Goal: Task Accomplishment & Management: Manage account settings

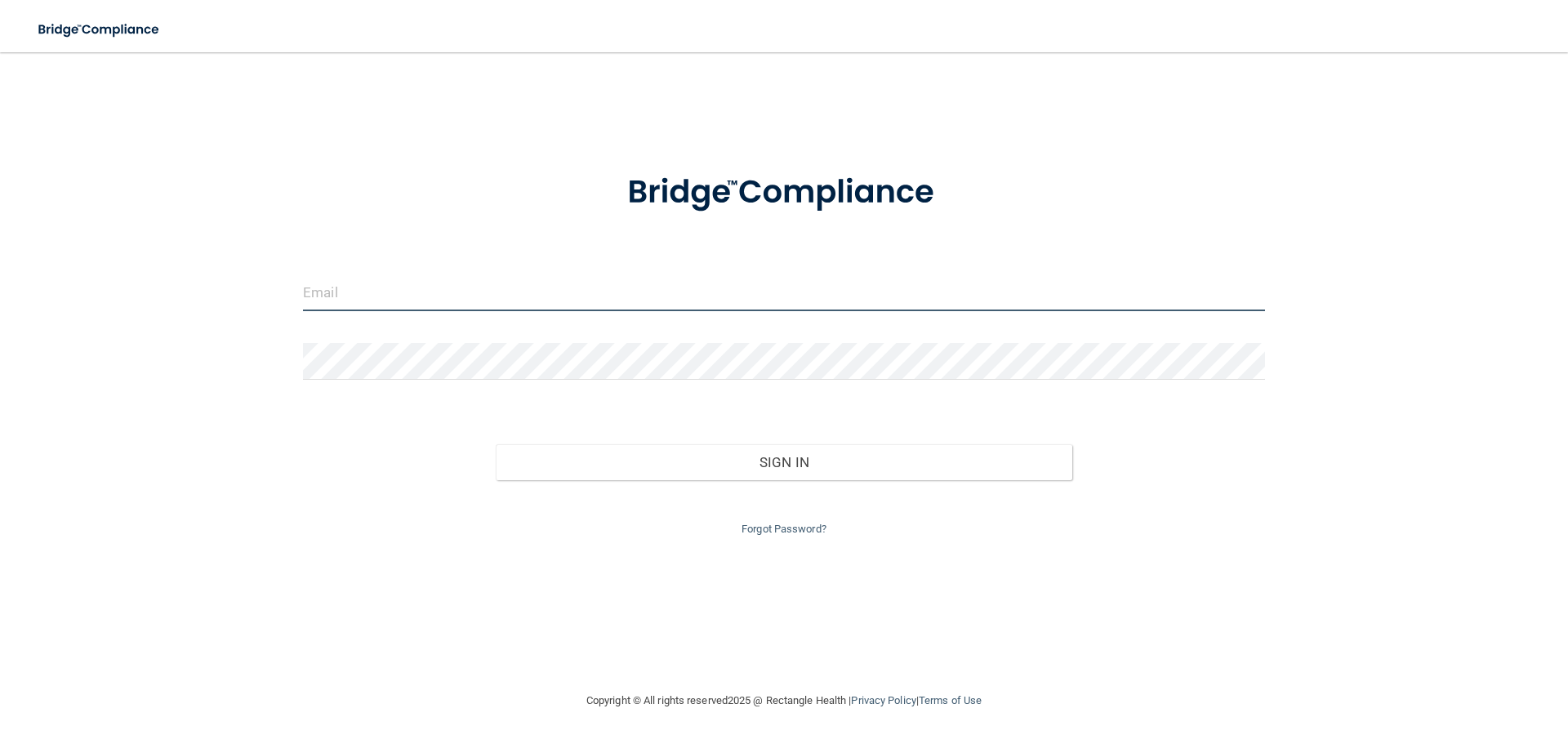
click at [412, 294] on input "email" at bounding box center [783, 292] width 962 height 37
type input "[EMAIL_ADDRESS][DOMAIN_NAME]"
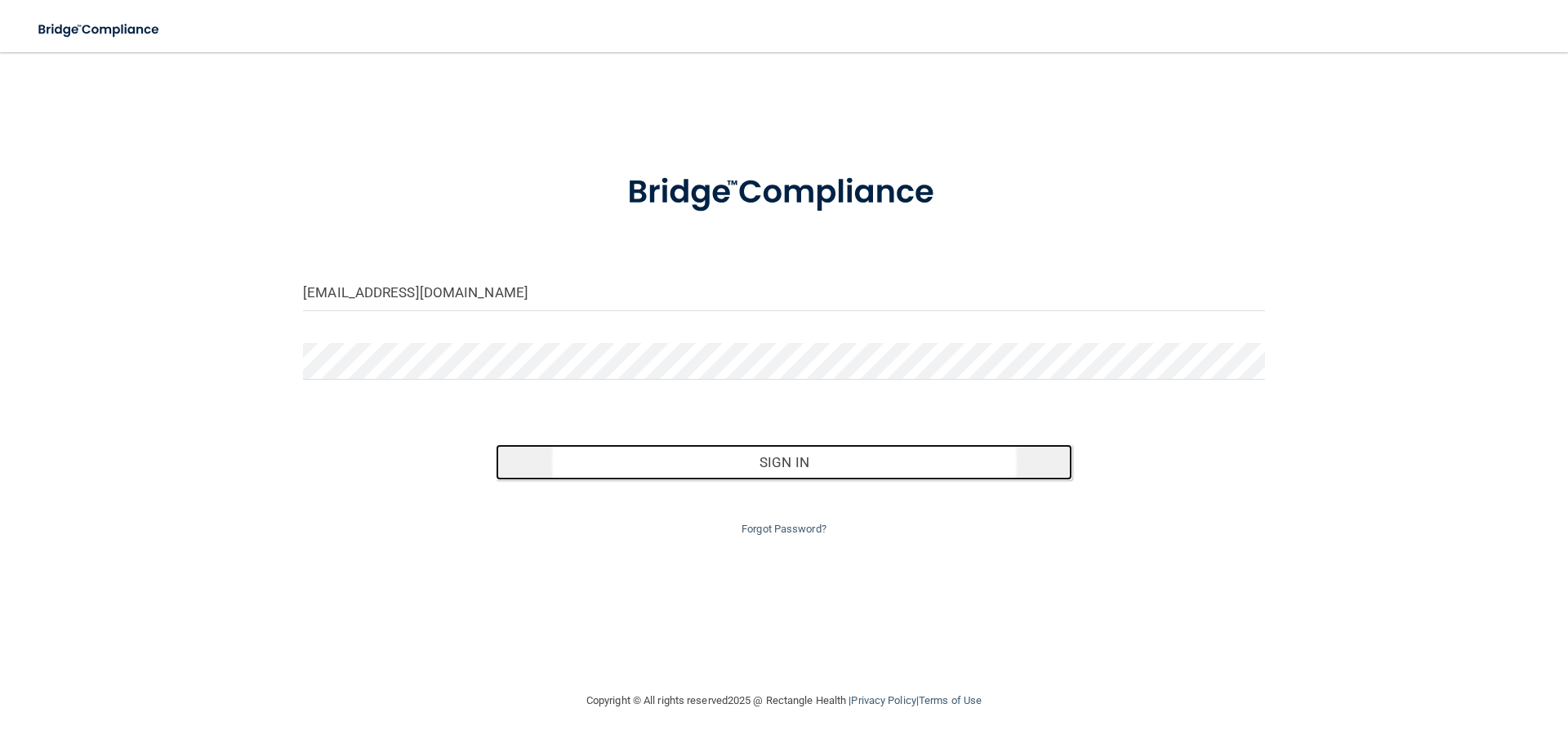
click at [737, 470] on button "Sign In" at bounding box center [784, 462] width 578 height 36
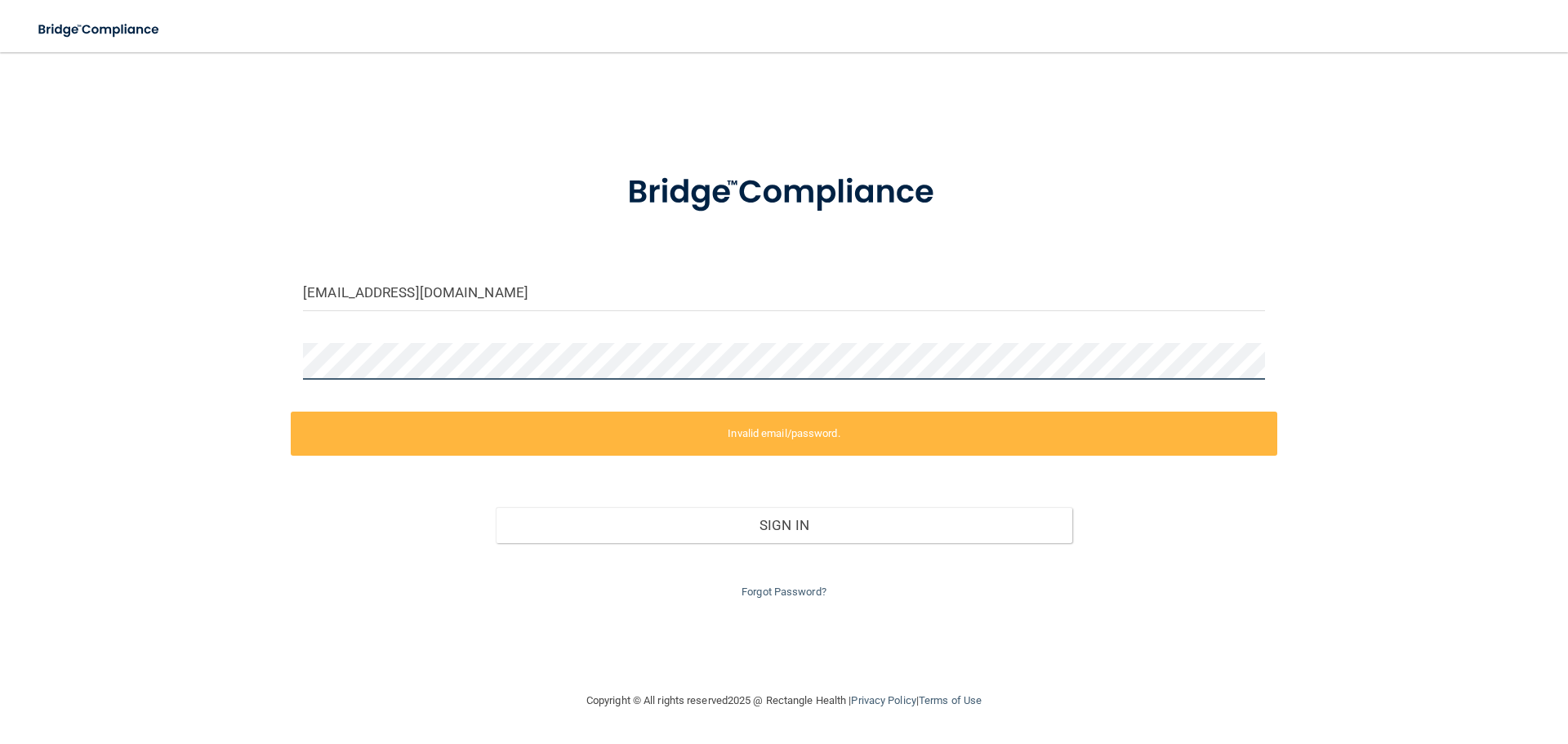
click at [146, 385] on div "[EMAIL_ADDRESS][DOMAIN_NAME] Invalid email/password. You don't have permission …" at bounding box center [784, 372] width 1503 height 606
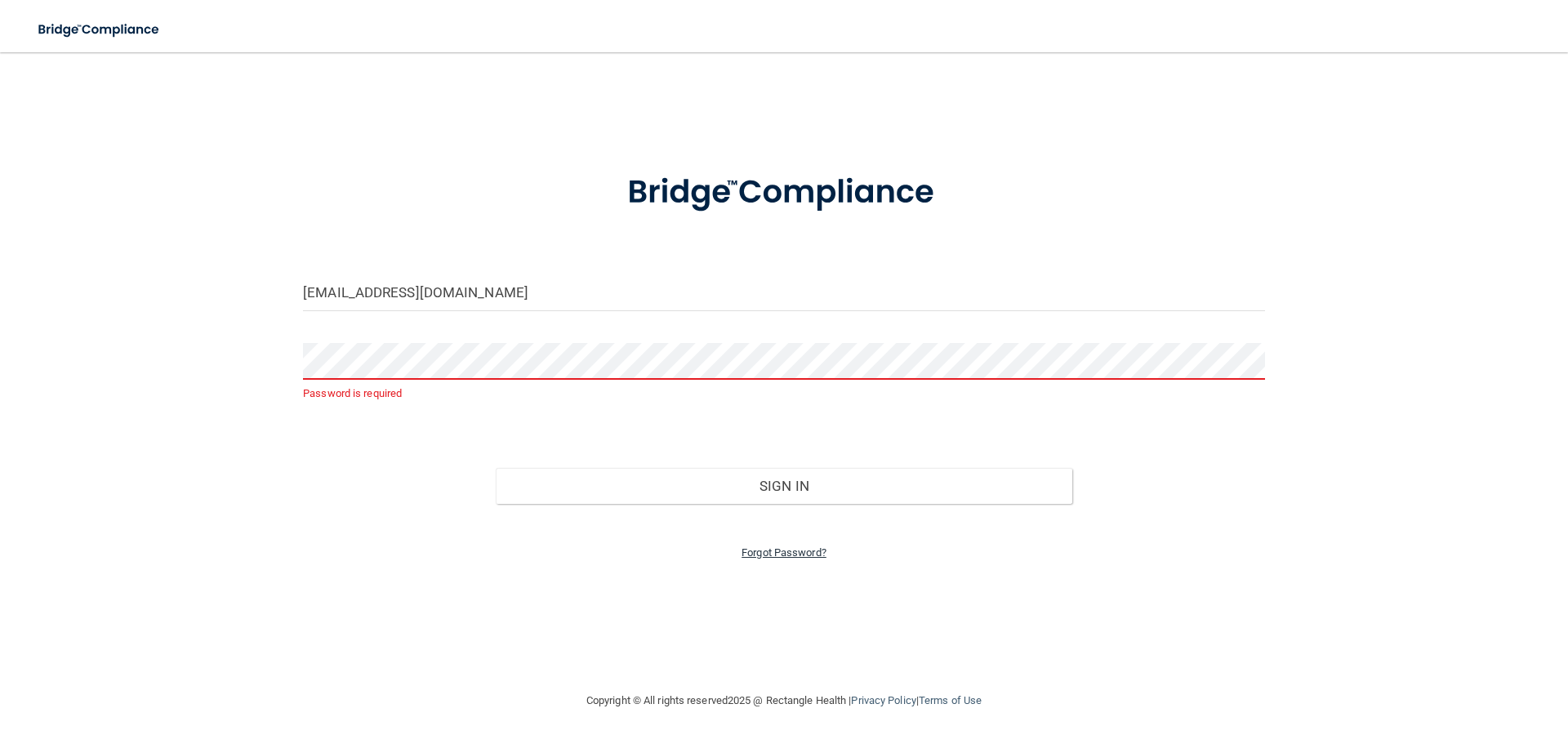
click at [753, 558] on link "Forgot Password?" at bounding box center [783, 553] width 85 height 13
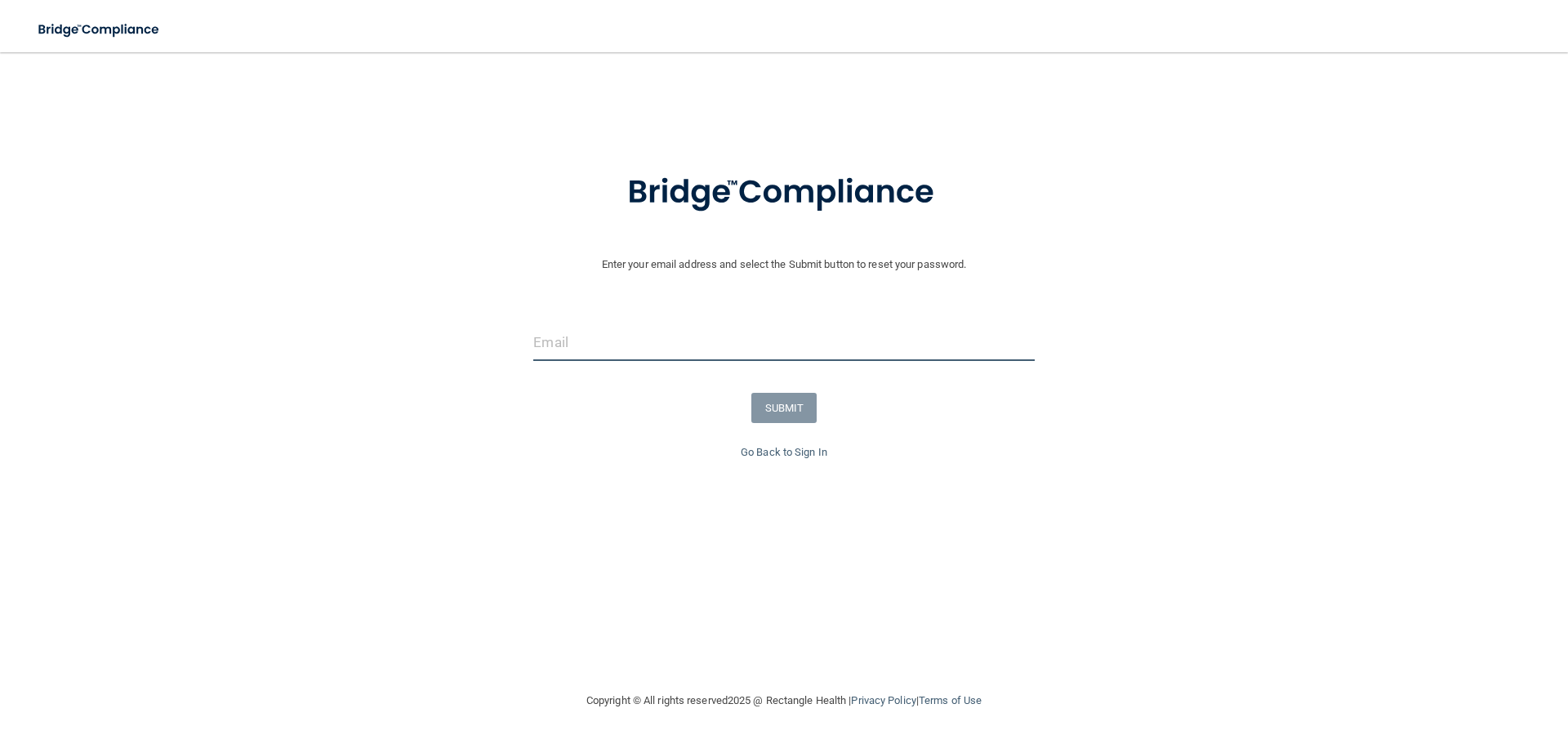
click at [638, 339] on input "email" at bounding box center [783, 342] width 501 height 37
type input "[EMAIL_ADDRESS][DOMAIN_NAME]"
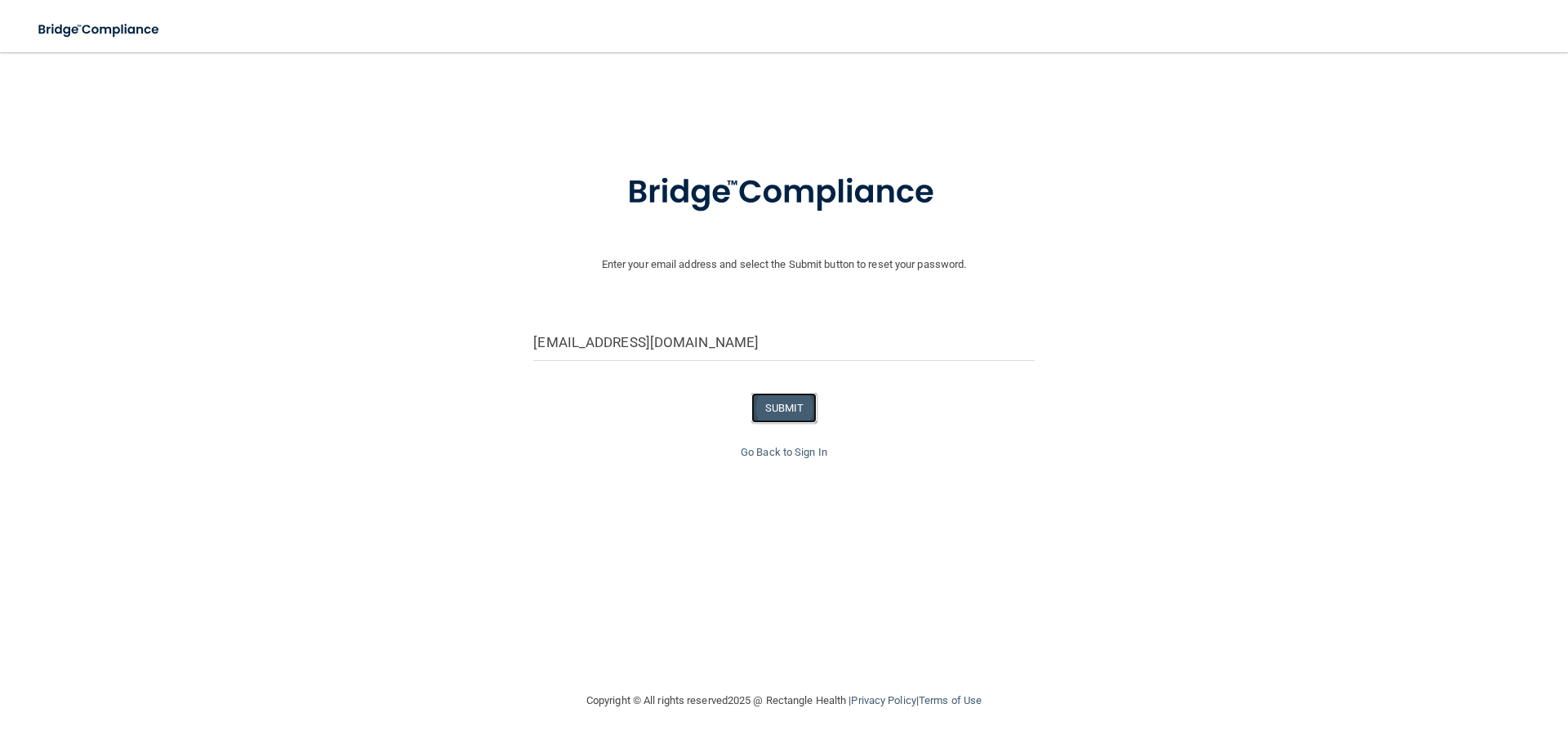
click at [792, 403] on button "SUBMIT" at bounding box center [784, 408] width 66 height 30
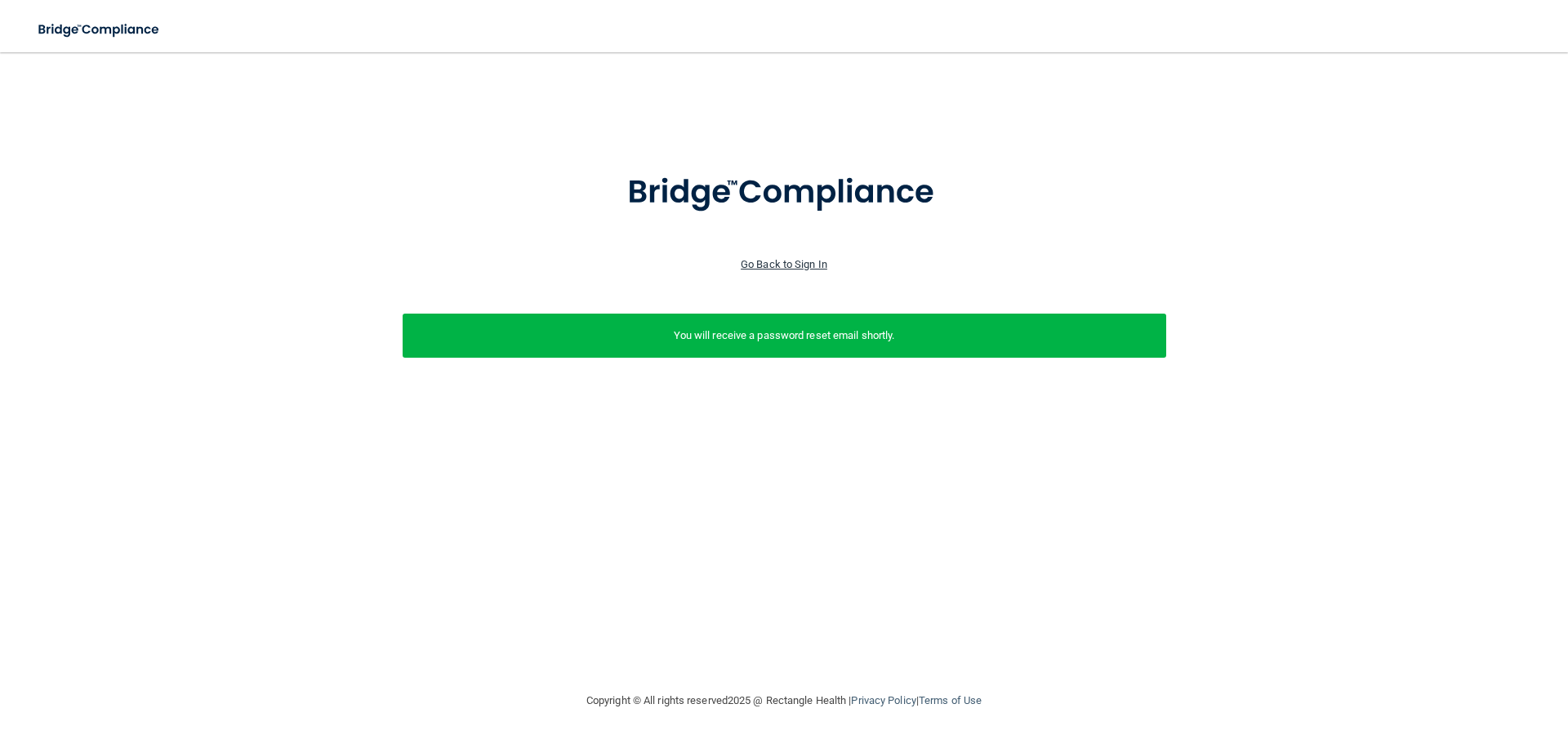
click at [801, 265] on link "Go Back to Sign In" at bounding box center [783, 264] width 87 height 13
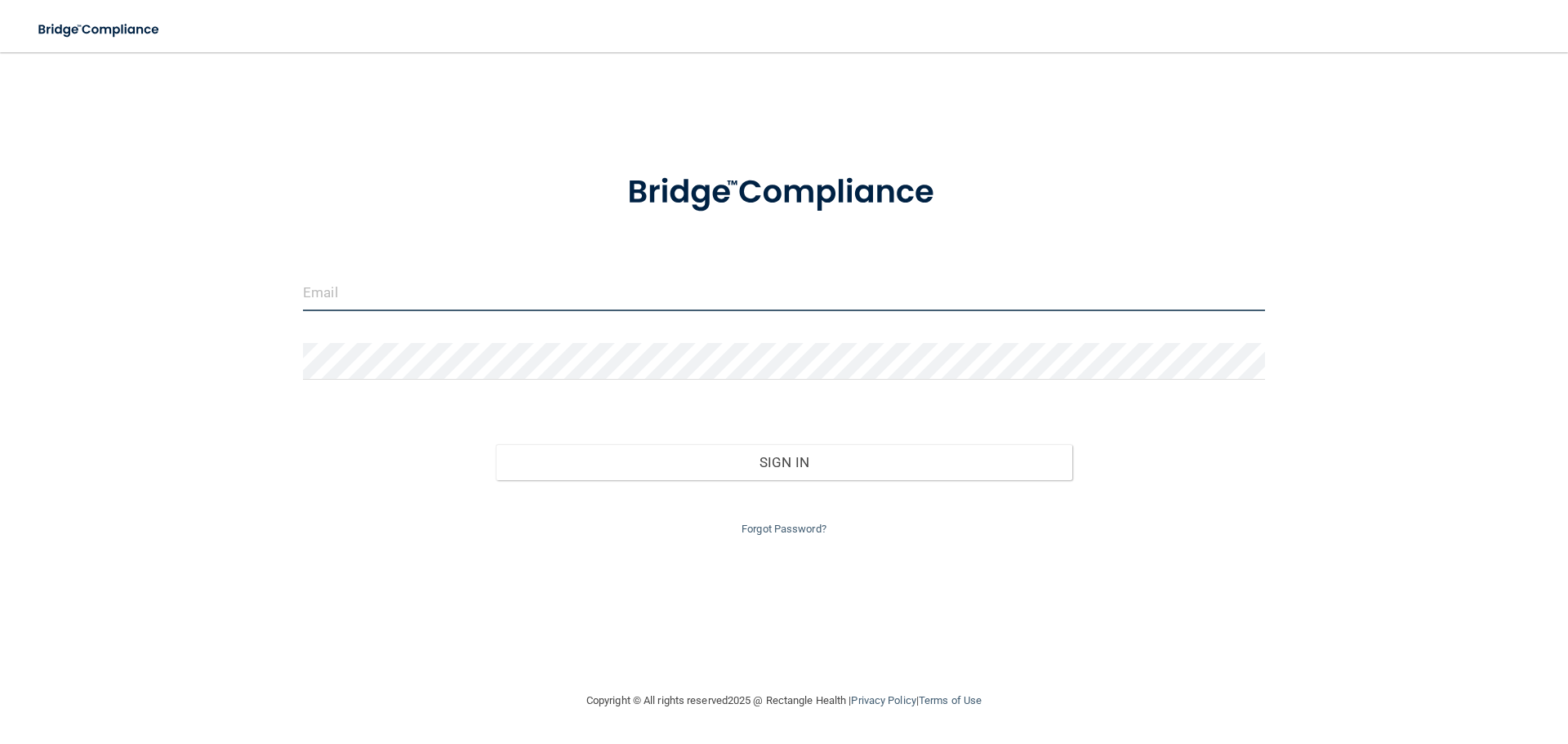
click at [583, 304] on input "email" at bounding box center [783, 292] width 962 height 37
click at [450, 300] on input "email" at bounding box center [783, 292] width 962 height 37
click at [332, 291] on input "email" at bounding box center [783, 292] width 962 height 37
type input "[EMAIL_ADDRESS][DOMAIN_NAME]"
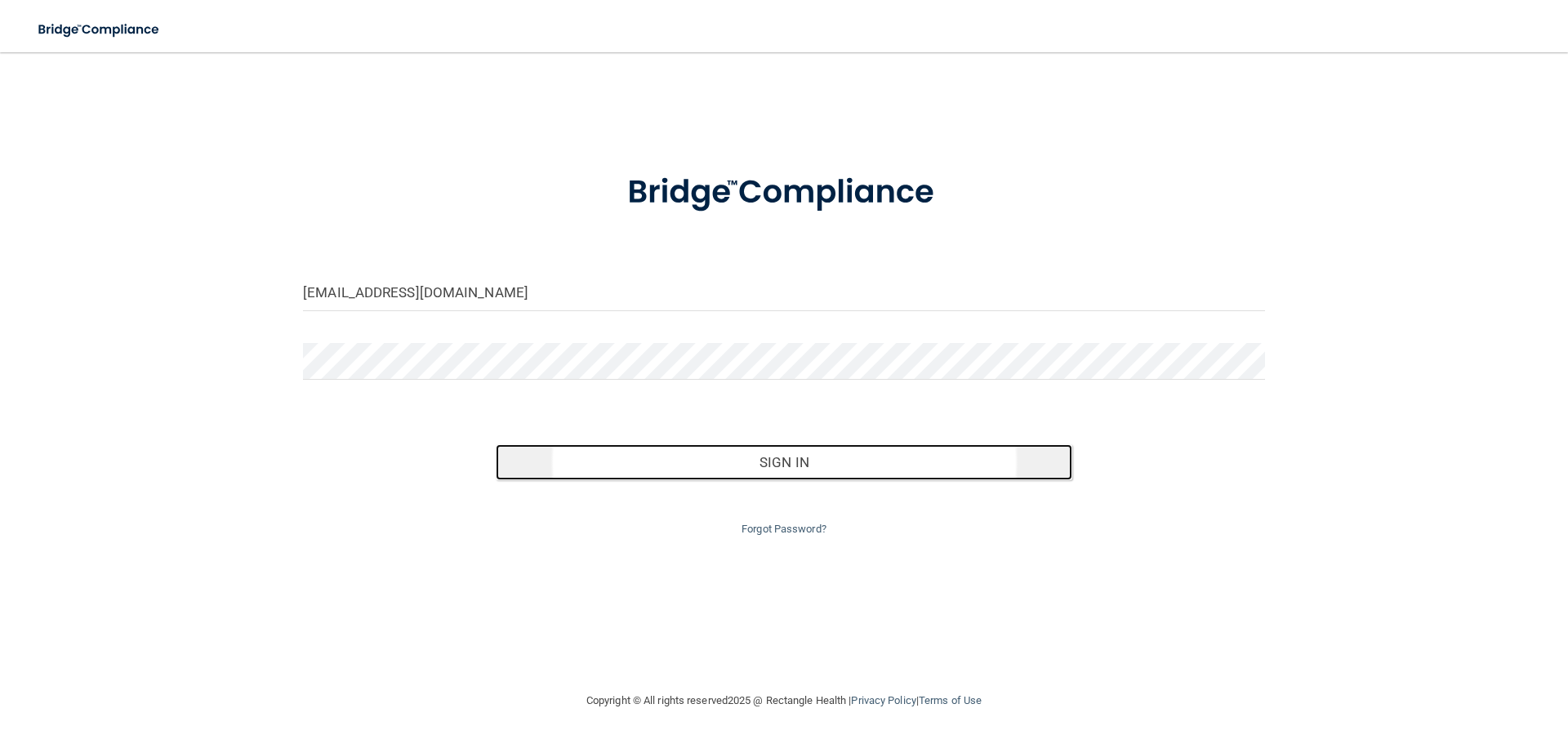
click at [785, 455] on button "Sign In" at bounding box center [784, 462] width 578 height 36
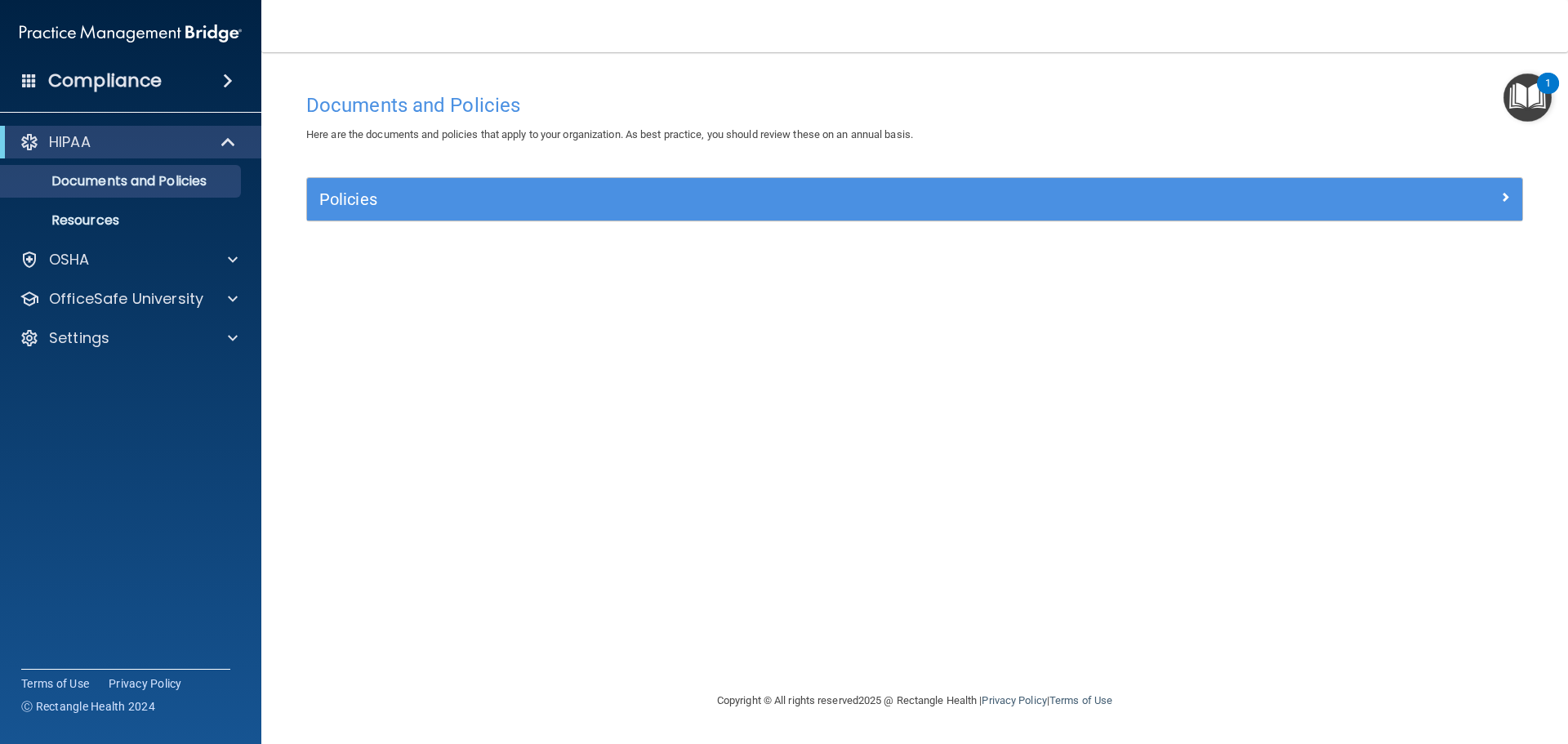
click at [1237, 280] on div "Documents and Policies Here are the documents and policies that apply to your o…" at bounding box center [914, 388] width 1241 height 606
click at [133, 33] on img at bounding box center [130, 33] width 222 height 33
click at [1541, 84] on div "1" at bounding box center [1547, 83] width 22 height 21
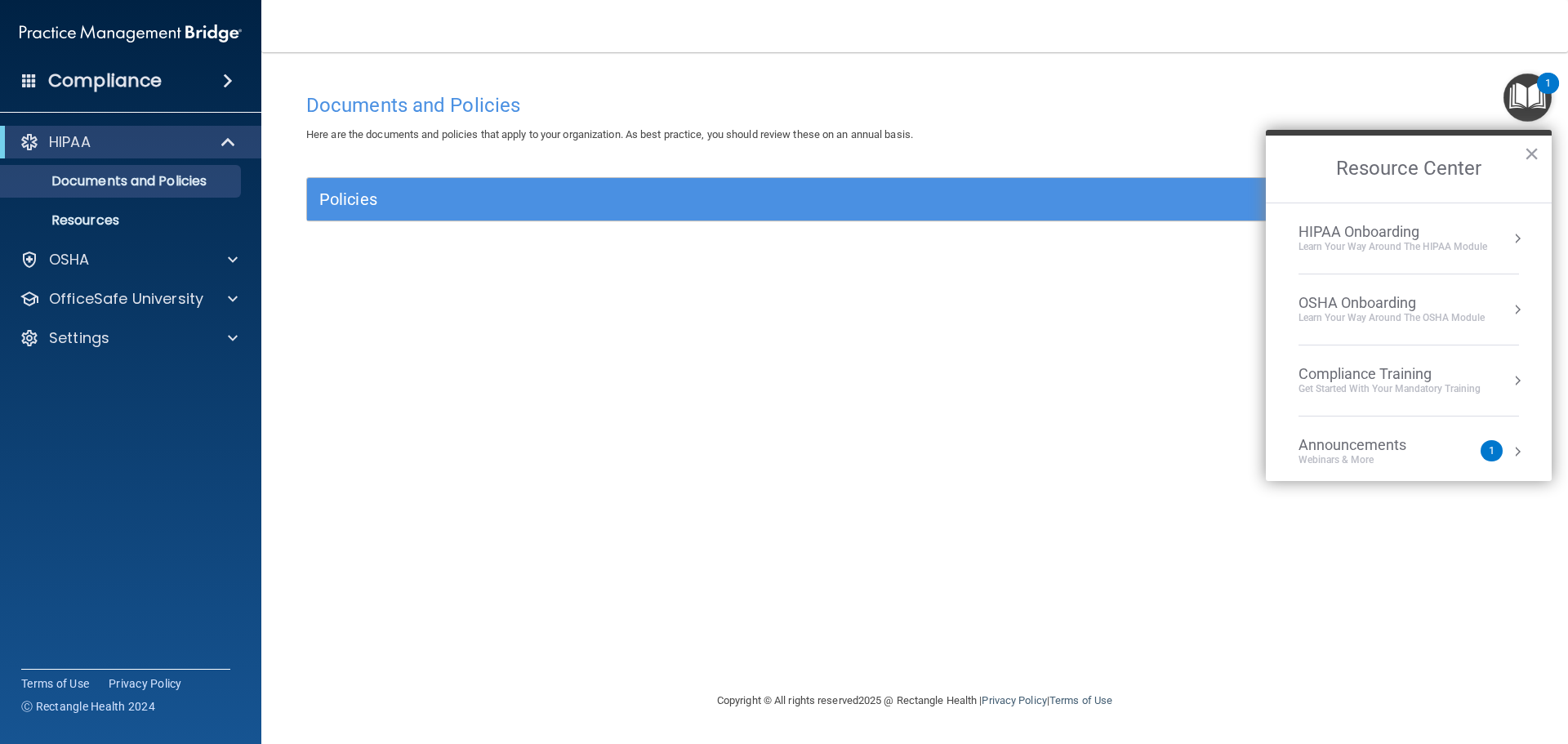
click at [1439, 447] on div "Announcements Webinars & More" at bounding box center [1385, 451] width 173 height 31
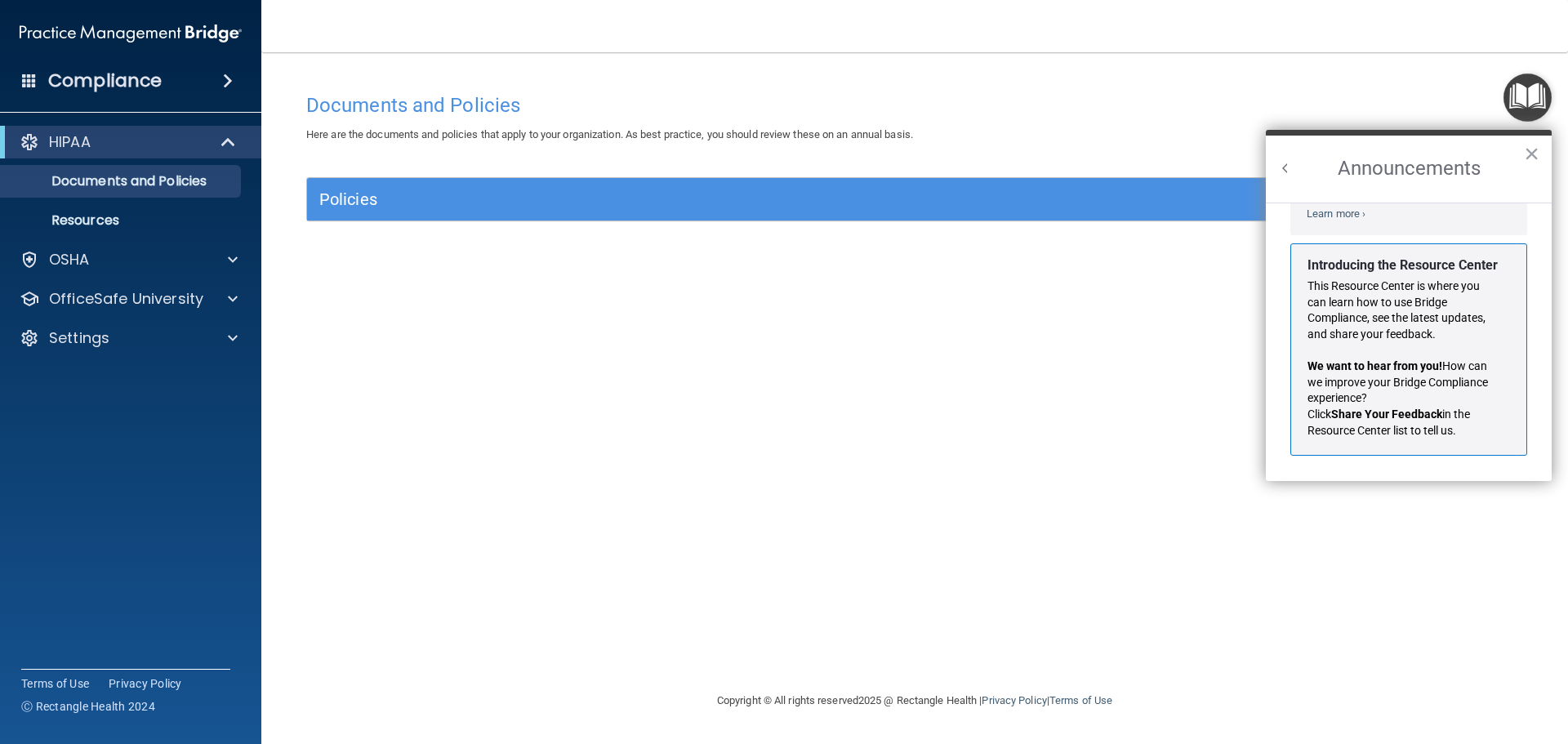
scroll to position [287, 0]
click at [1531, 155] on button "×" at bounding box center [1530, 153] width 15 height 26
